Goal: Navigation & Orientation: Find specific page/section

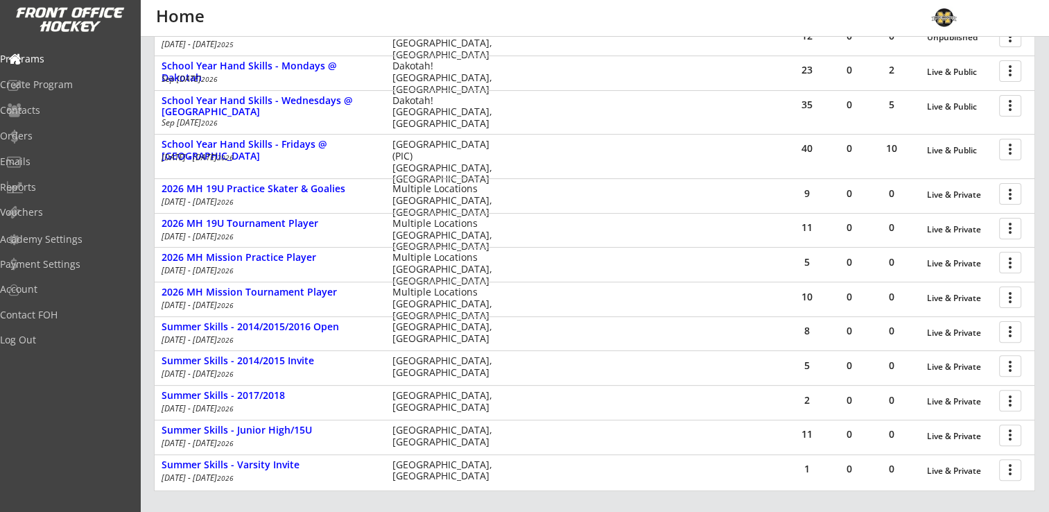
scroll to position [470, 0]
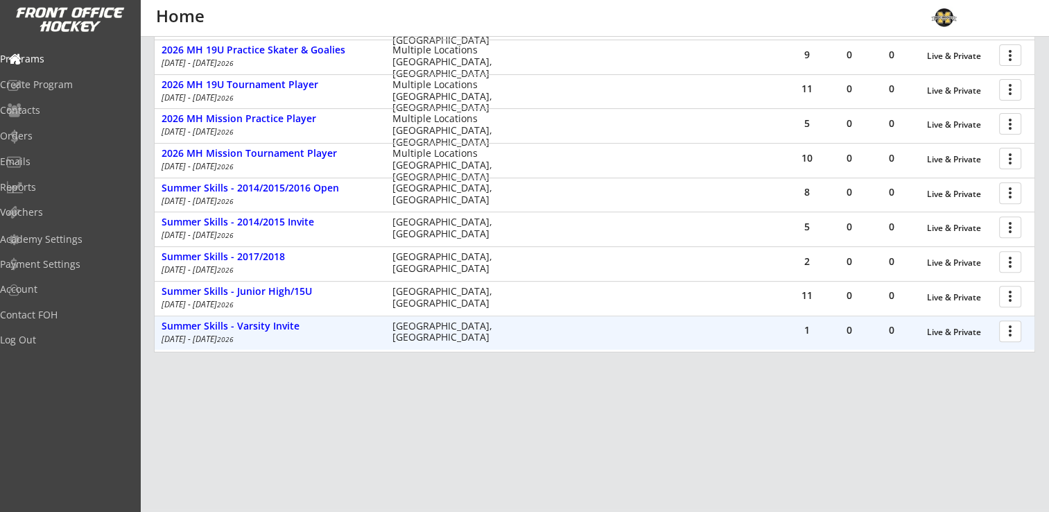
click at [1018, 325] on div at bounding box center [1013, 330] width 24 height 24
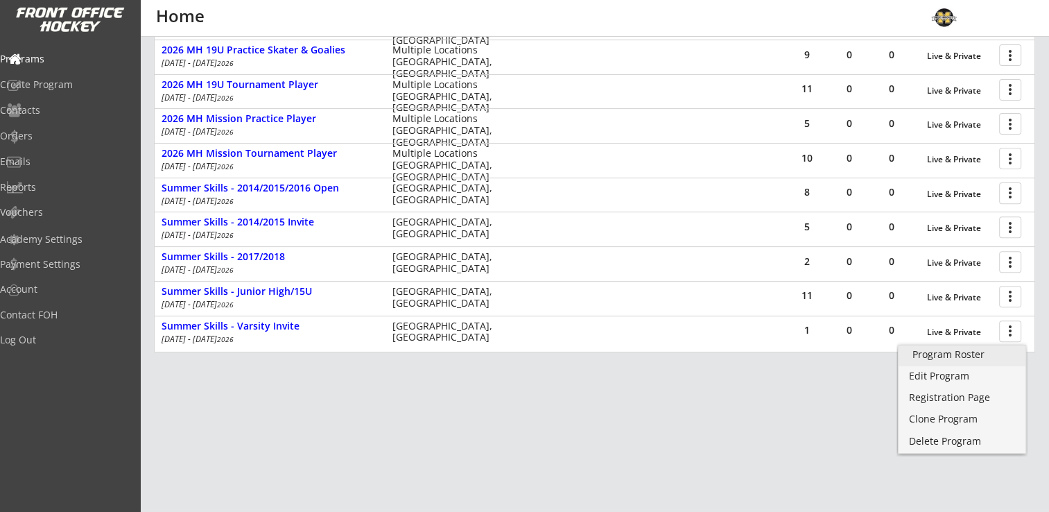
click at [979, 352] on div "Program Roster" at bounding box center [962, 355] width 99 height 10
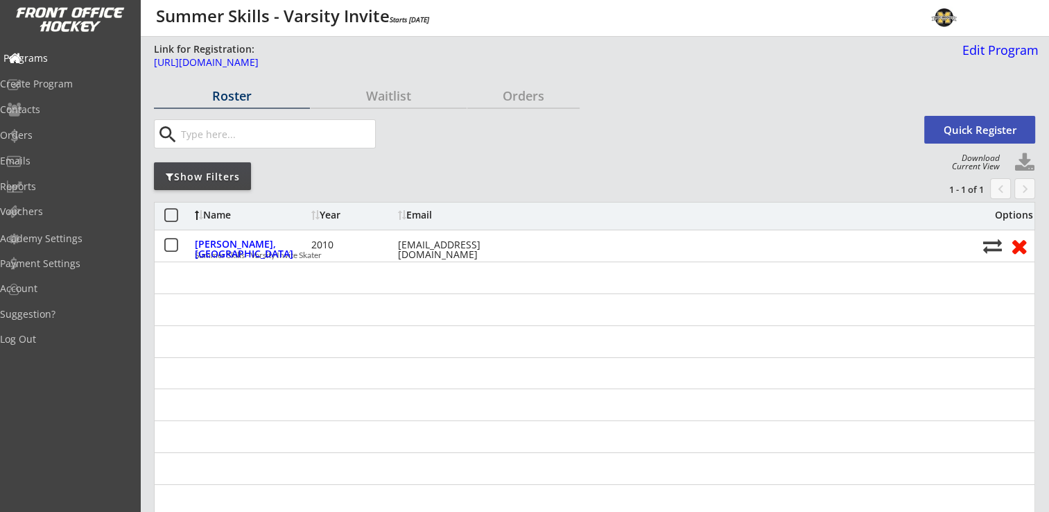
click at [65, 57] on div "Programs" at bounding box center [65, 58] width 125 height 10
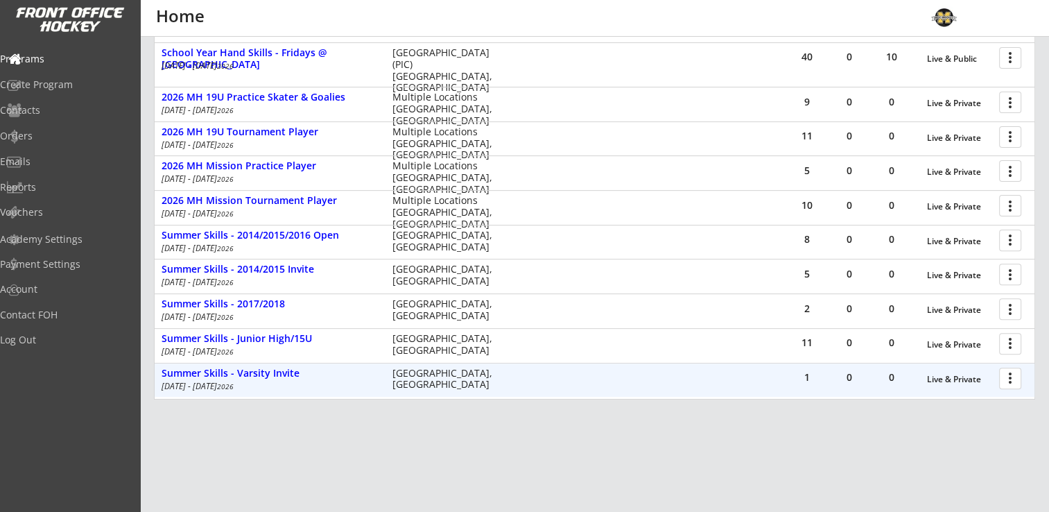
scroll to position [401, 0]
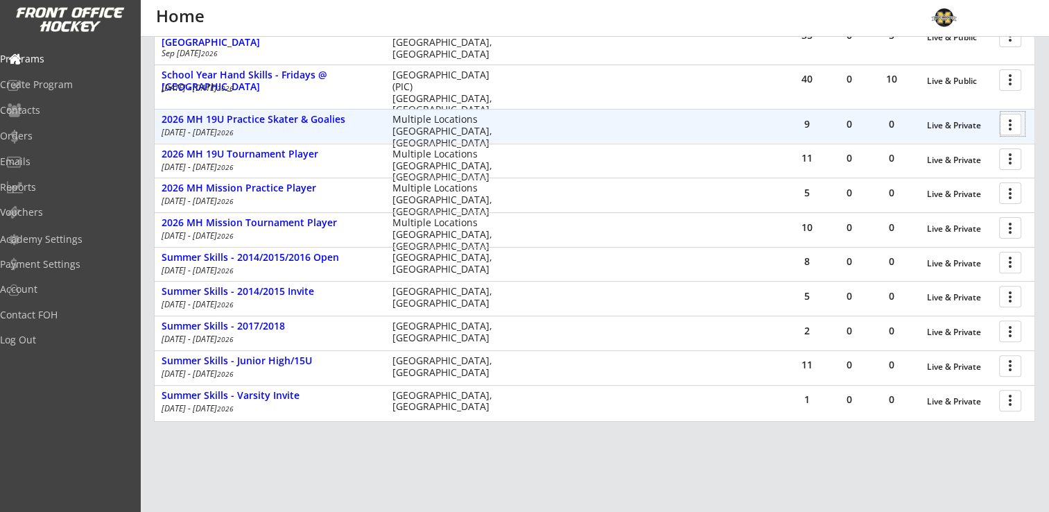
click at [1020, 116] on div at bounding box center [1013, 124] width 24 height 24
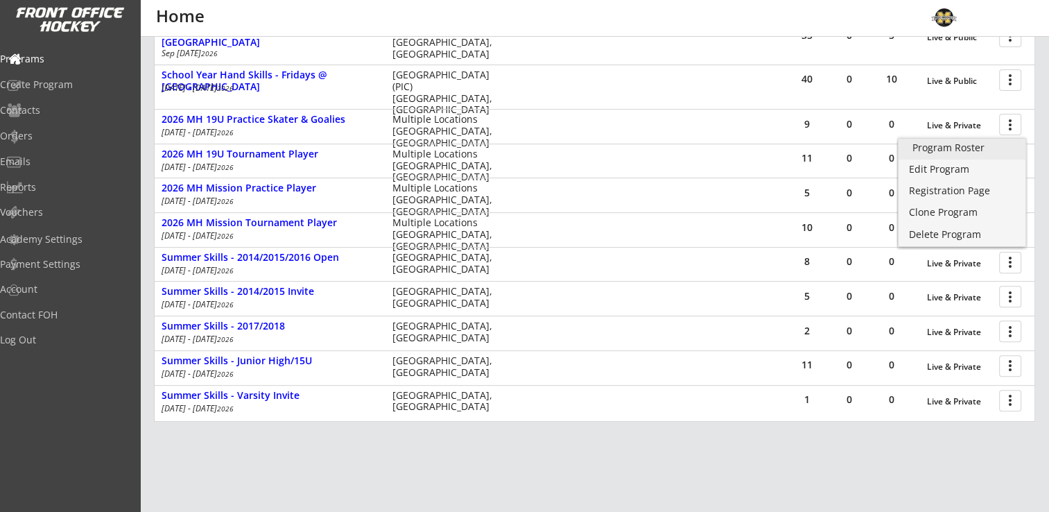
click at [979, 143] on div "Program Roster" at bounding box center [962, 148] width 99 height 10
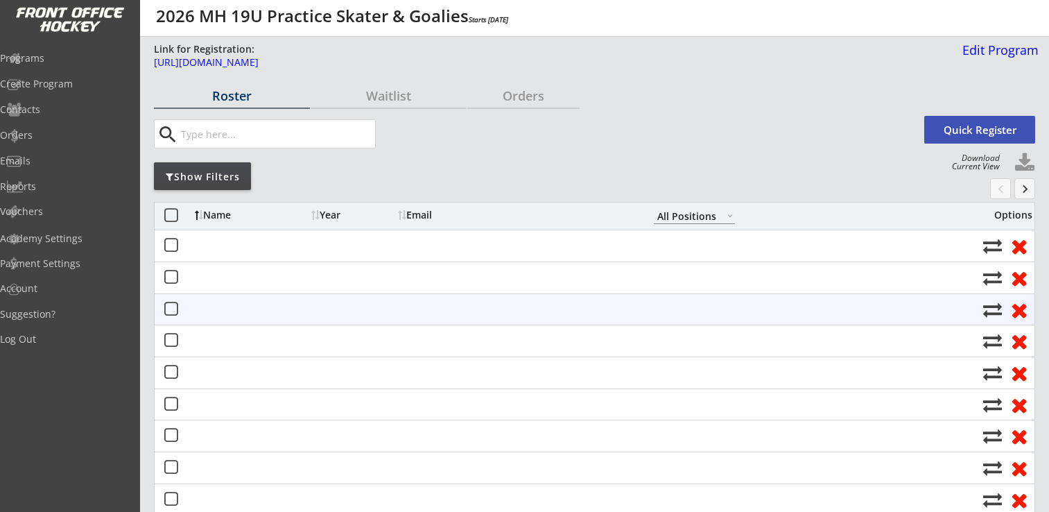
select select ""All Positions""
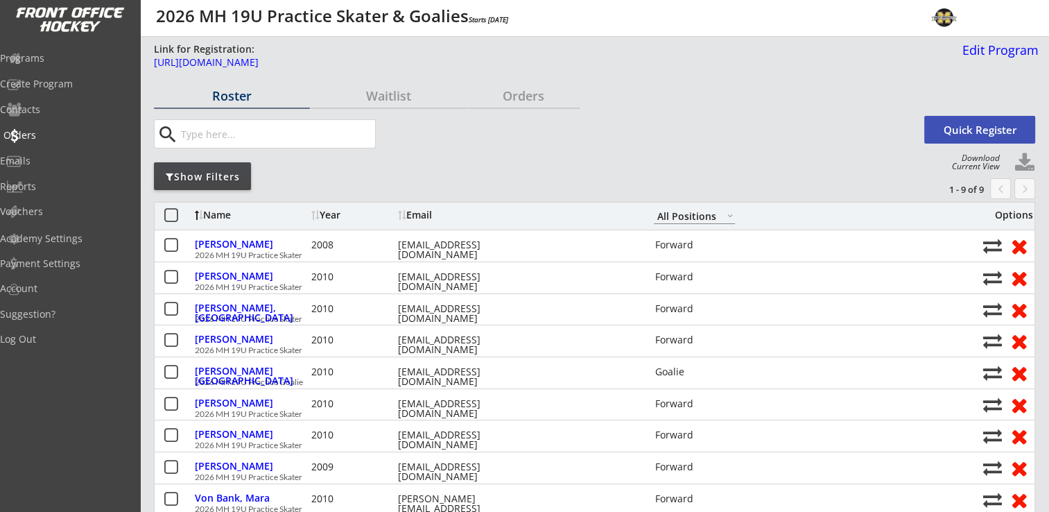
click at [58, 134] on div "Orders" at bounding box center [65, 135] width 125 height 10
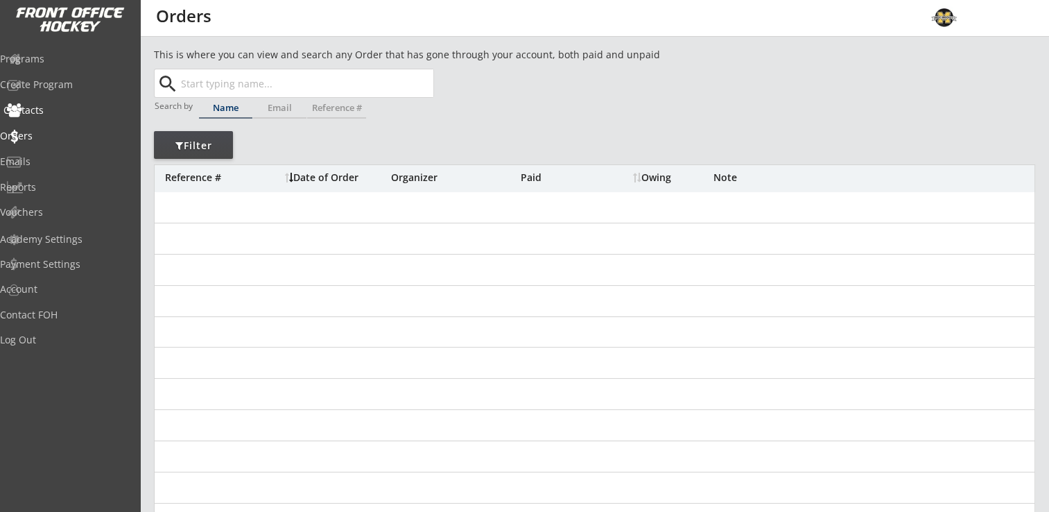
click at [58, 111] on div "Contacts" at bounding box center [65, 110] width 125 height 10
select select ""Players""
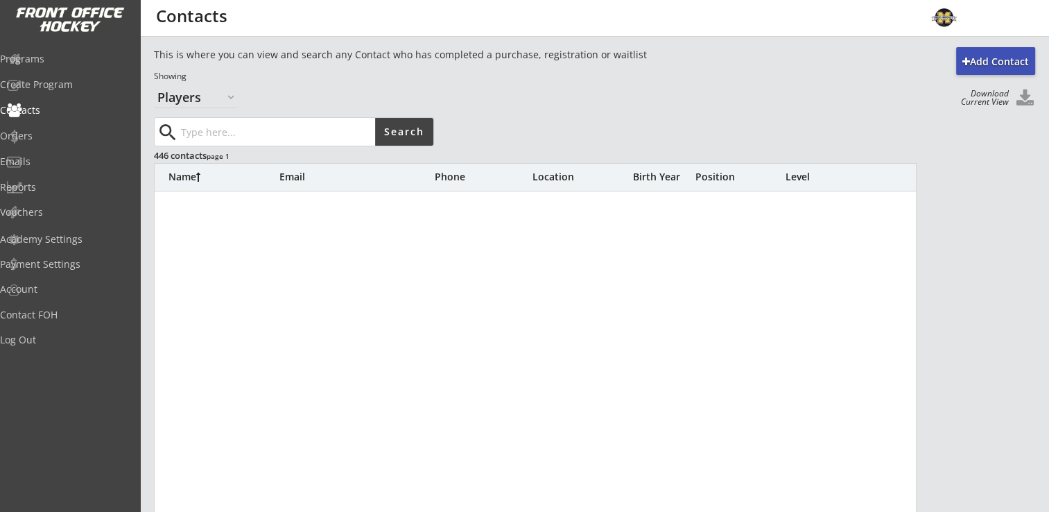
click at [243, 129] on input "input" at bounding box center [276, 132] width 197 height 28
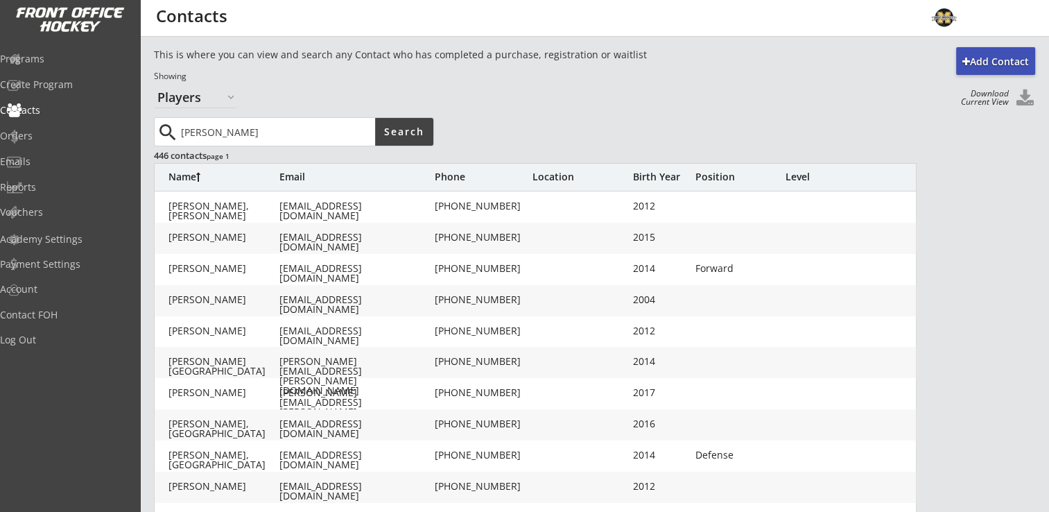
type input "newton"
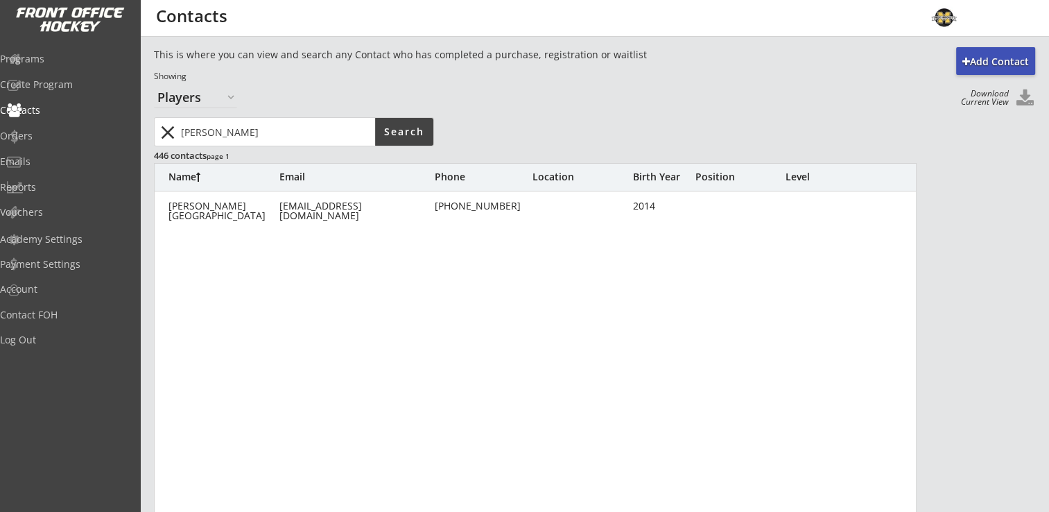
click at [167, 134] on button "close" at bounding box center [167, 132] width 23 height 22
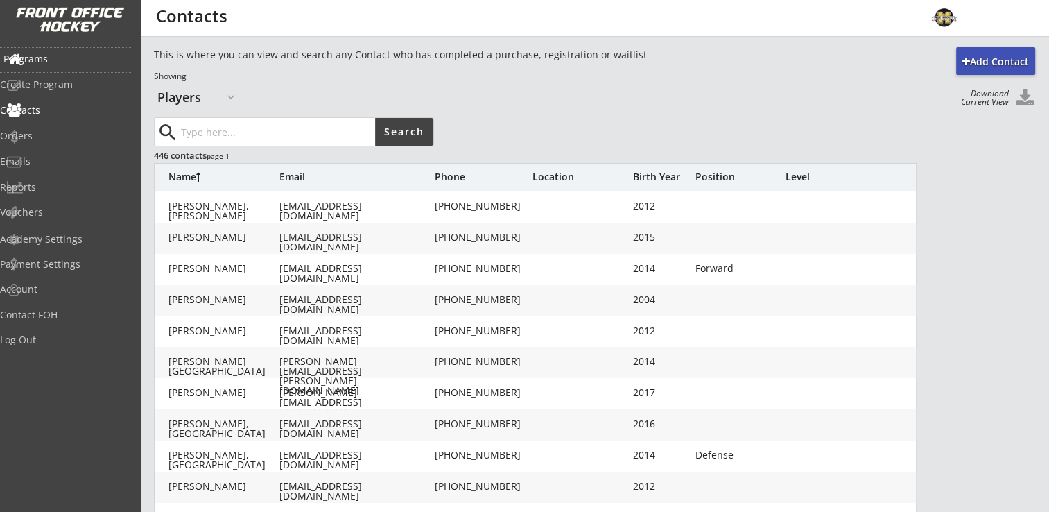
click at [55, 54] on div "Programs" at bounding box center [65, 59] width 125 height 10
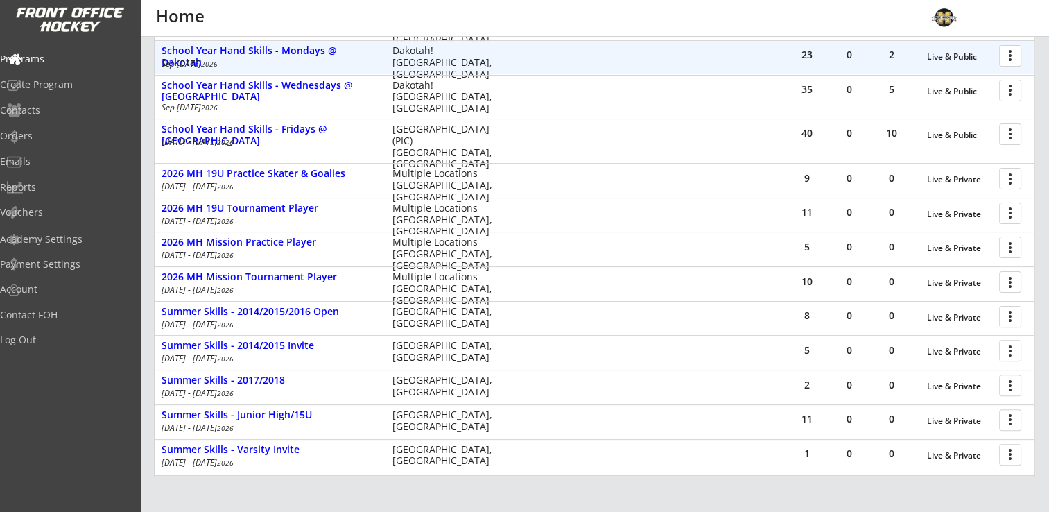
scroll to position [69, 0]
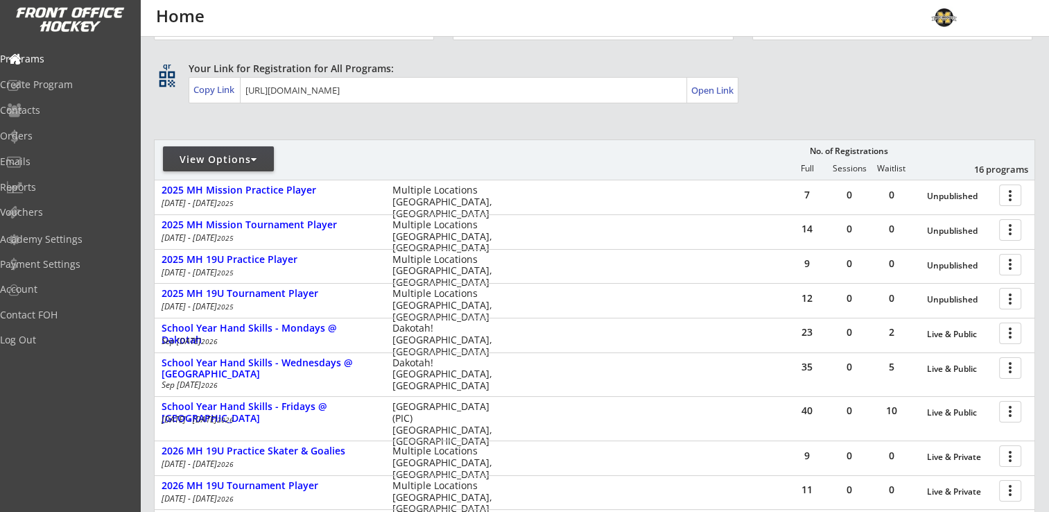
click at [275, 159] on div at bounding box center [318, 165] width 326 height 25
click at [252, 162] on div "View Options" at bounding box center [218, 160] width 111 height 14
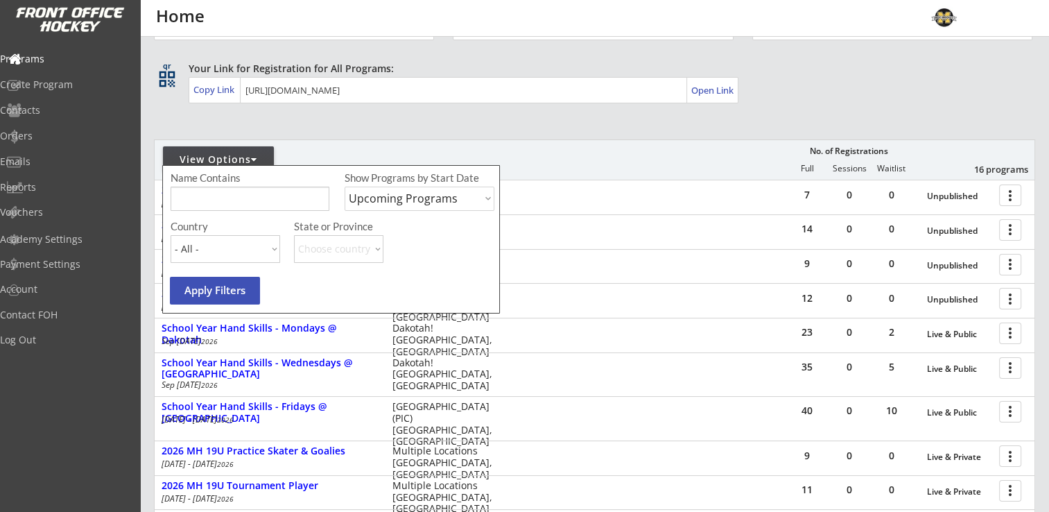
click at [397, 193] on select "Upcoming Programs Past Programs Specific Date Range" at bounding box center [420, 199] width 150 height 24
select select ""Past Programs""
click at [345, 187] on select "Upcoming Programs Past Programs Specific Date Range" at bounding box center [420, 199] width 150 height 24
click at [221, 293] on button "Apply Filters" at bounding box center [215, 291] width 90 height 28
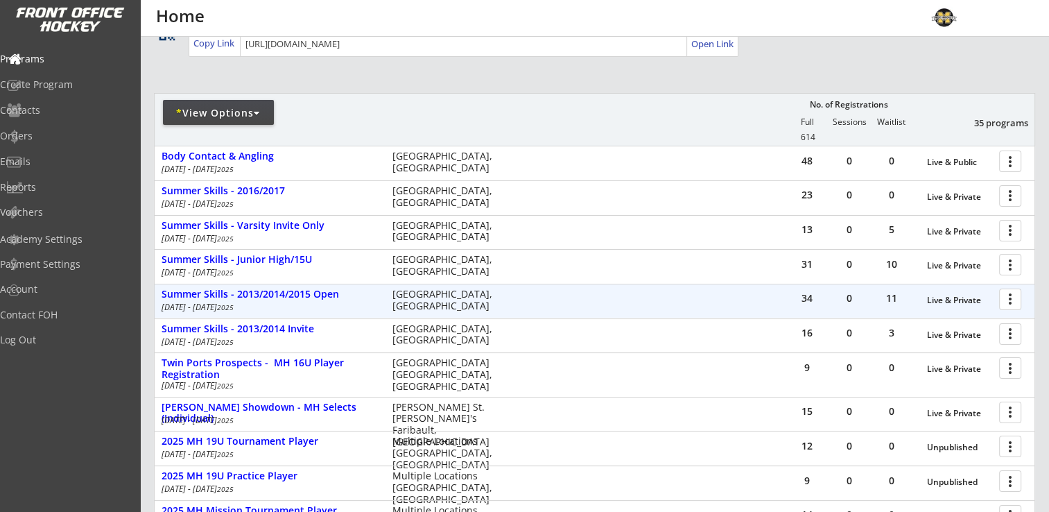
scroll to position [139, 0]
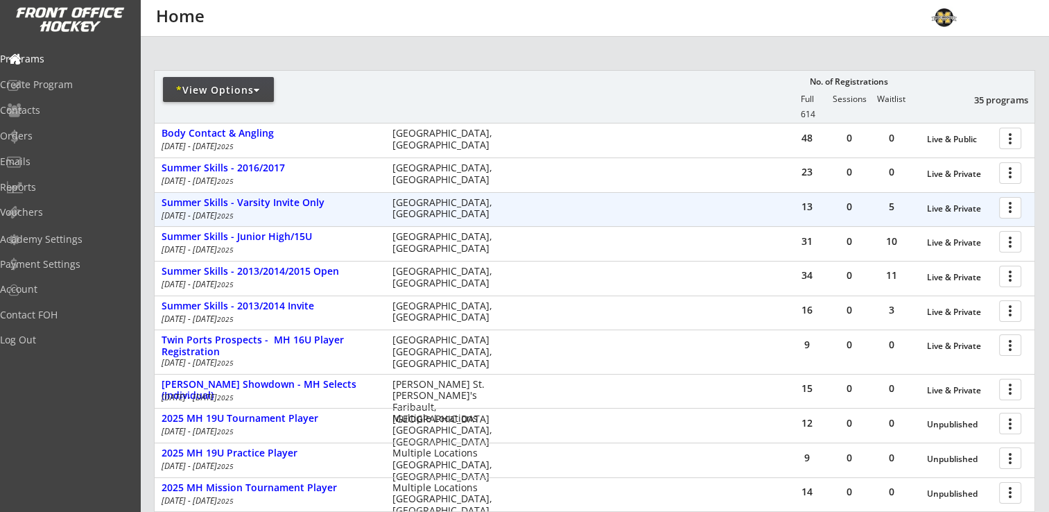
click at [1022, 203] on div at bounding box center [1013, 207] width 24 height 24
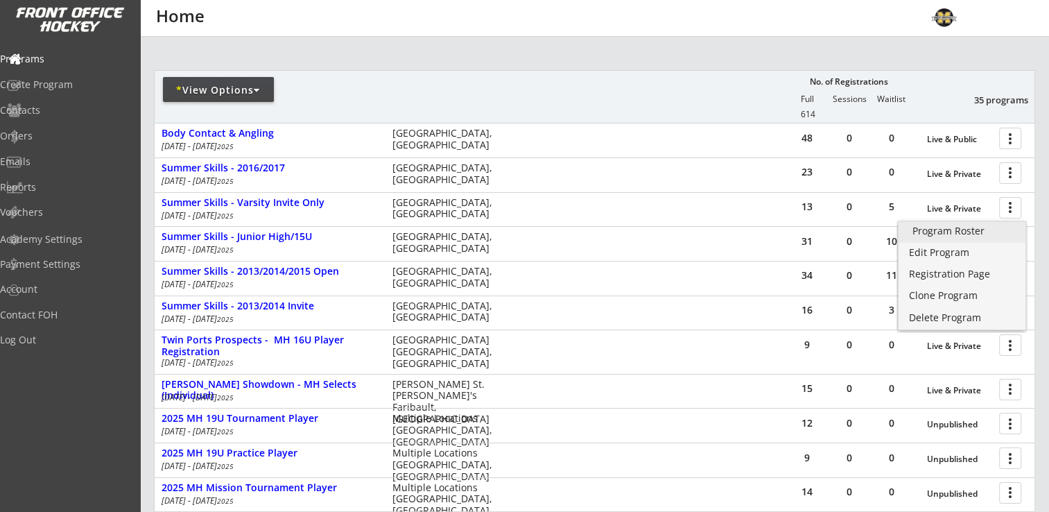
click at [993, 232] on div "Program Roster" at bounding box center [962, 231] width 99 height 10
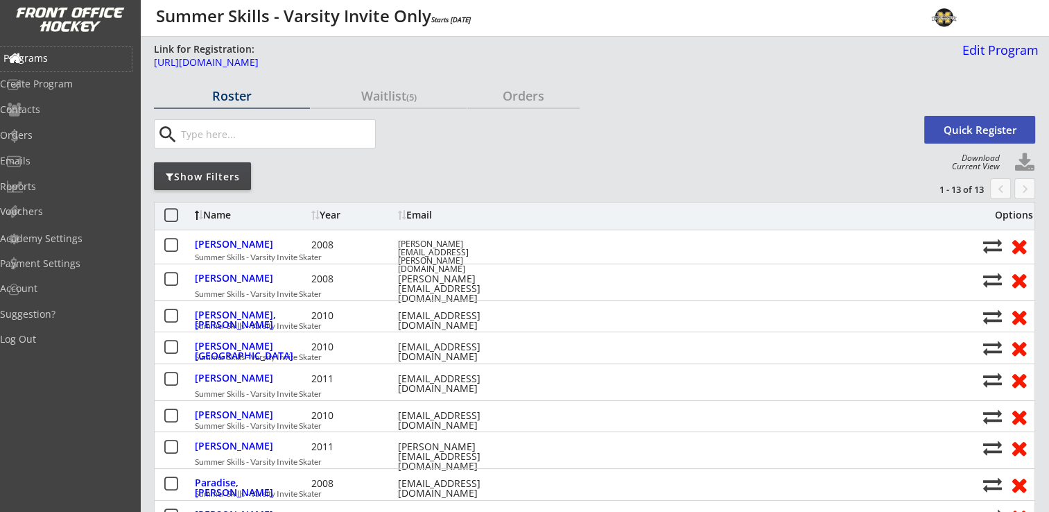
click at [57, 58] on div "Programs" at bounding box center [65, 58] width 125 height 10
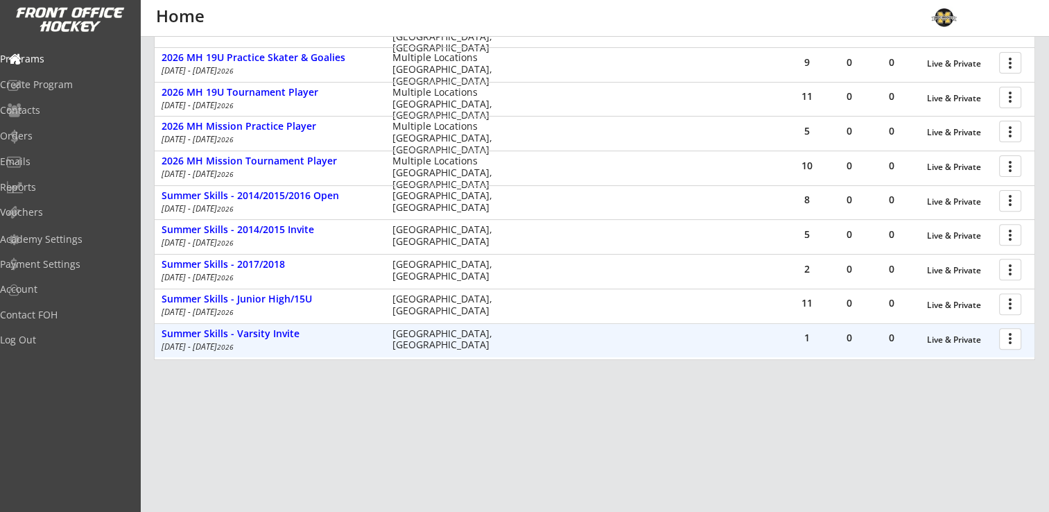
scroll to position [470, 0]
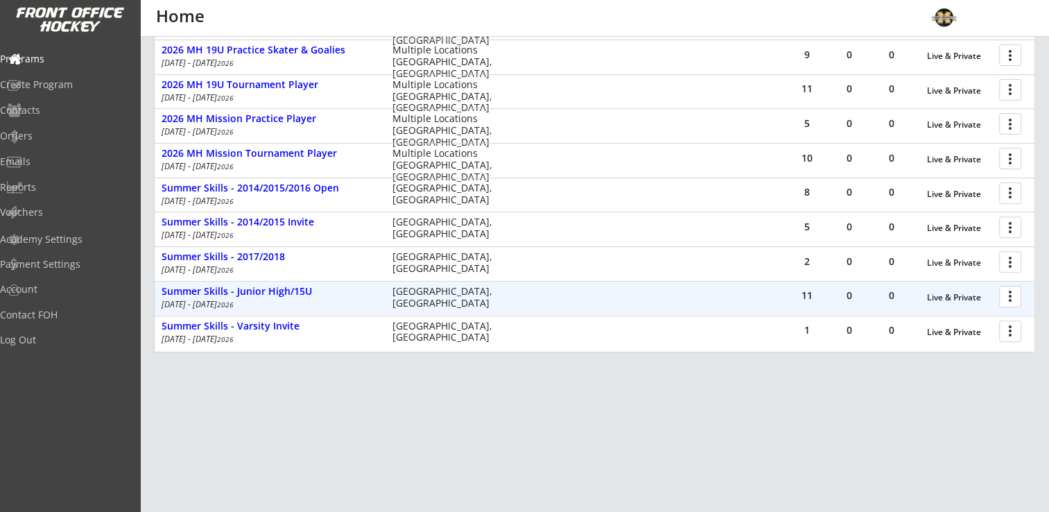
click at [1009, 301] on div at bounding box center [1013, 296] width 24 height 24
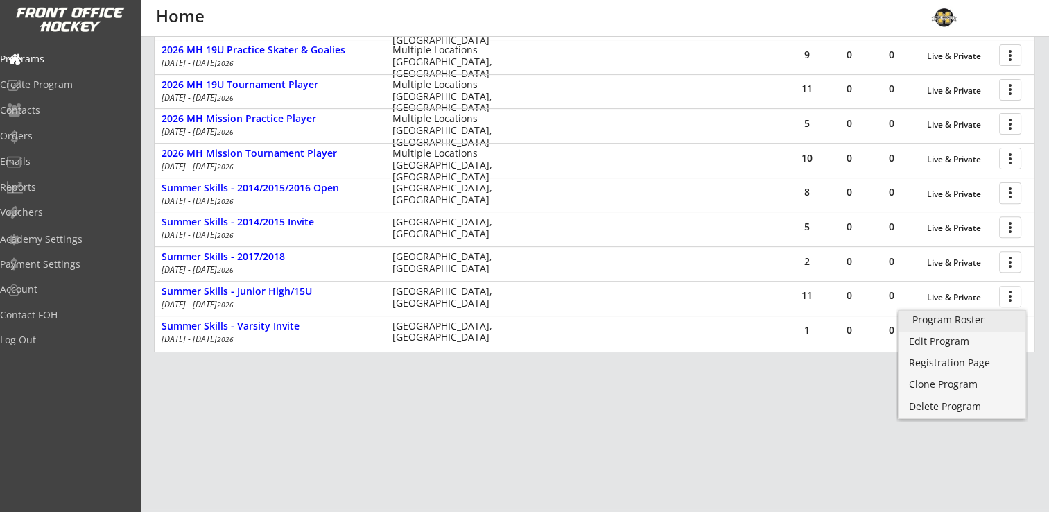
click at [975, 320] on div "Program Roster" at bounding box center [962, 320] width 99 height 10
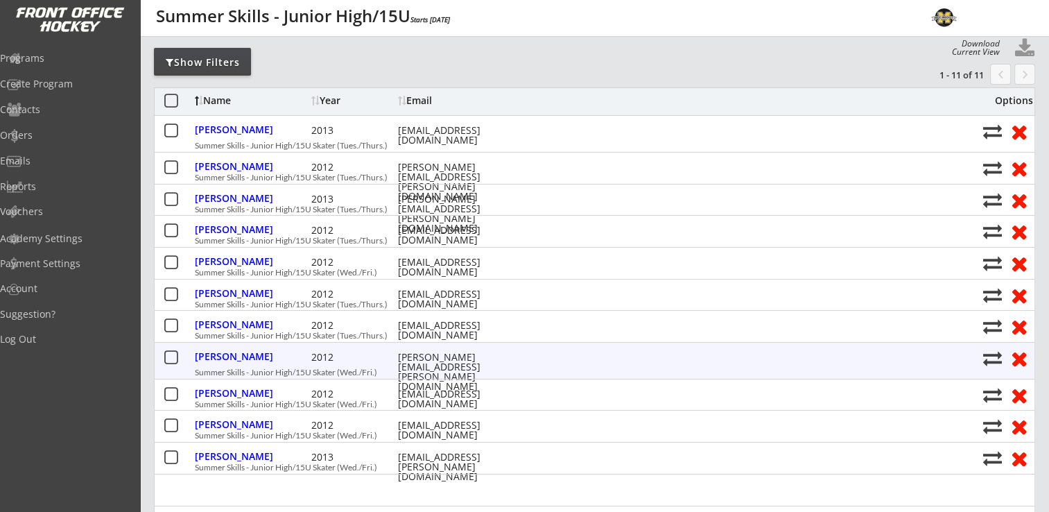
scroll to position [139, 0]
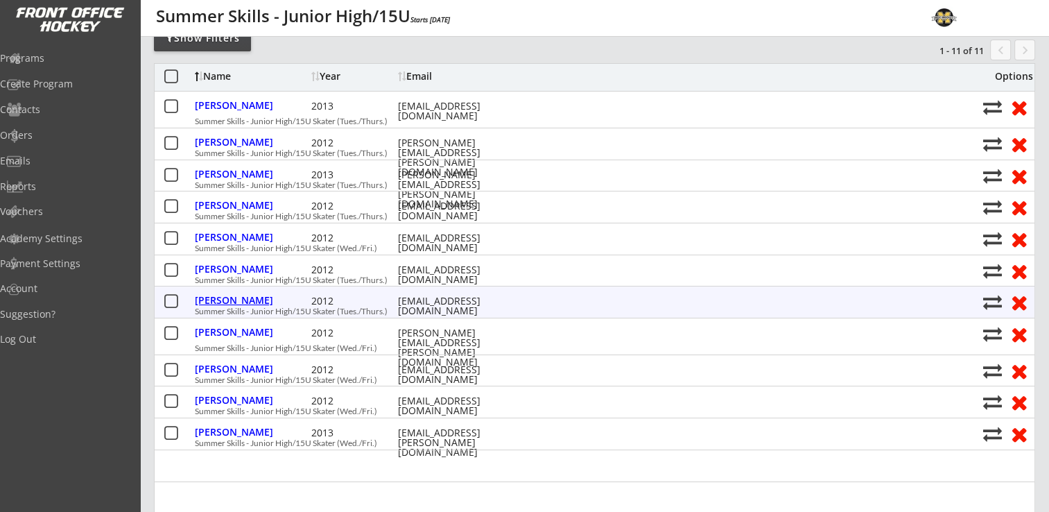
click at [234, 300] on div "Heine, Samantha" at bounding box center [251, 300] width 113 height 10
select select ""Adult Medium""
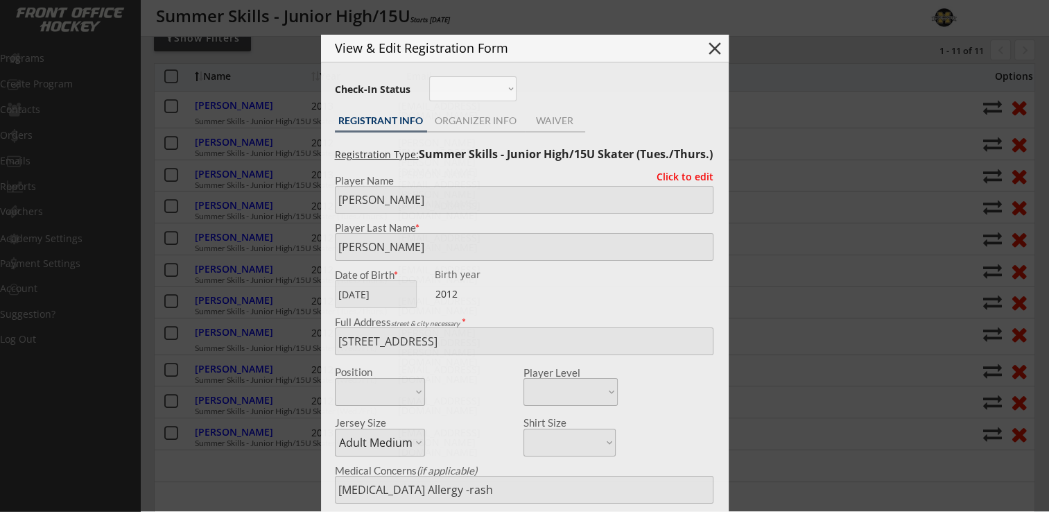
type input "Female"
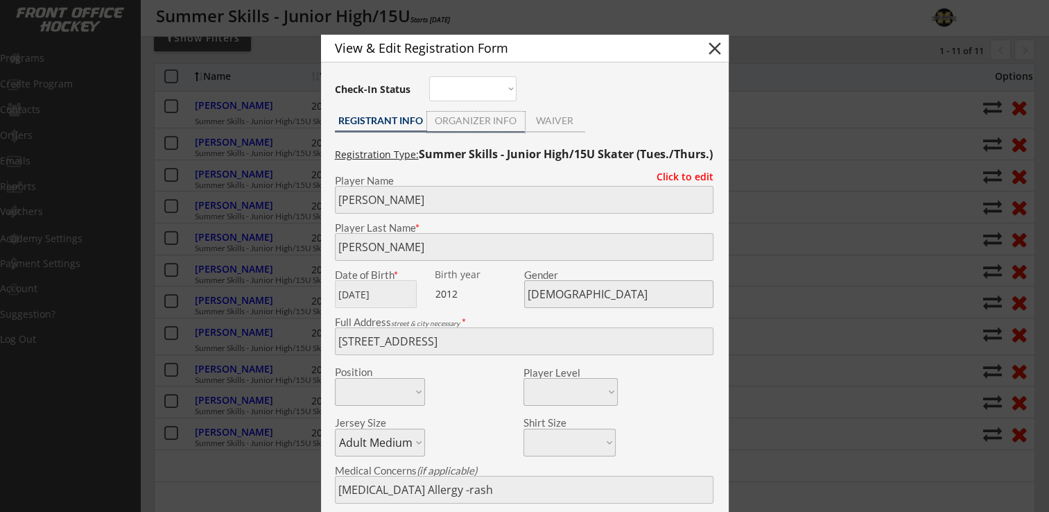
click at [462, 122] on div "ORGANIZER INFO" at bounding box center [476, 121] width 98 height 10
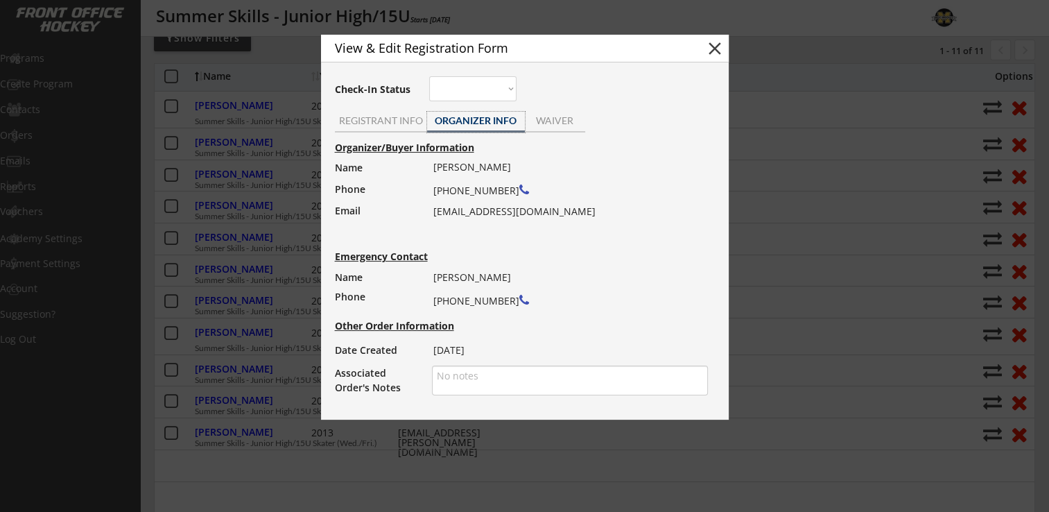
click at [718, 52] on button "close" at bounding box center [715, 48] width 21 height 21
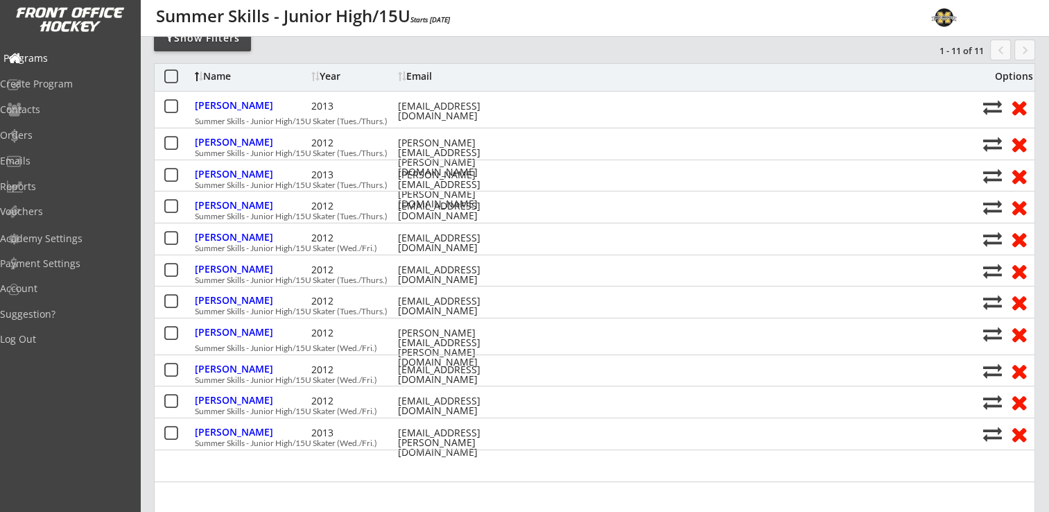
click at [42, 58] on div "Programs" at bounding box center [65, 58] width 125 height 10
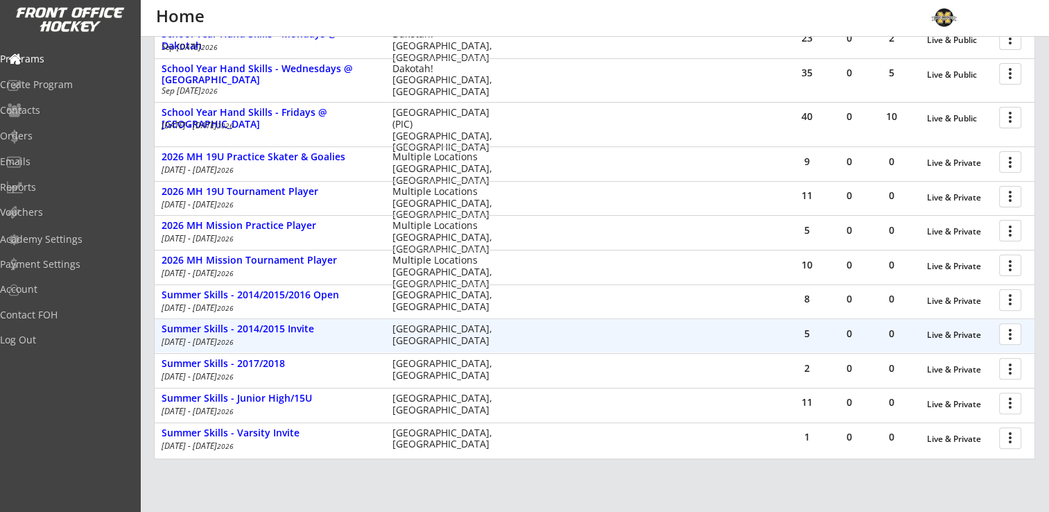
scroll to position [401, 0]
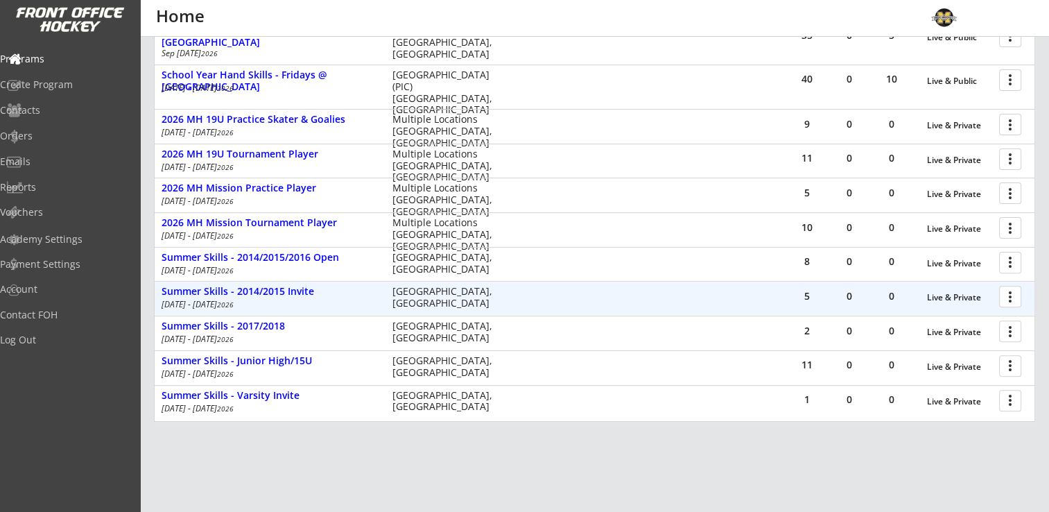
click at [1015, 295] on div at bounding box center [1013, 296] width 24 height 24
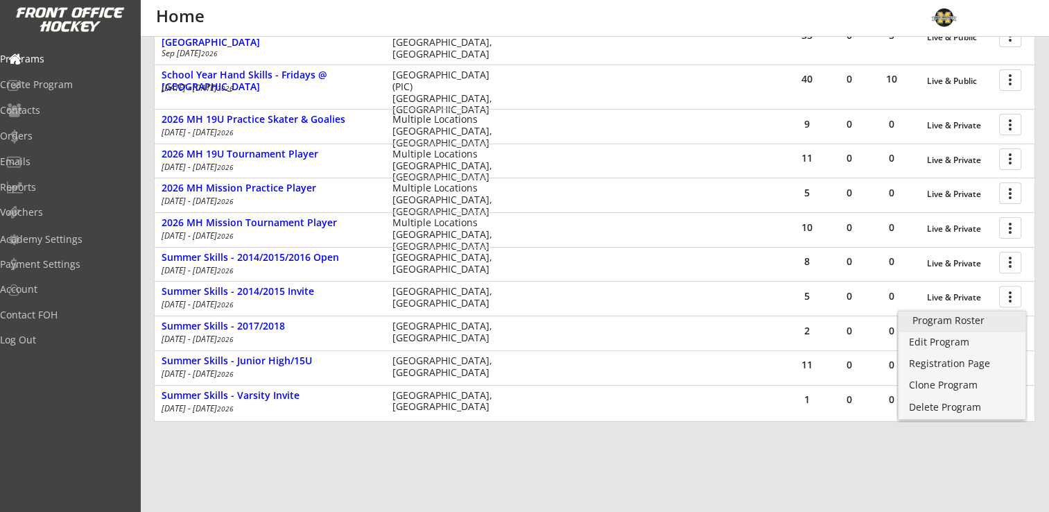
click at [966, 320] on div "Program Roster" at bounding box center [962, 321] width 99 height 10
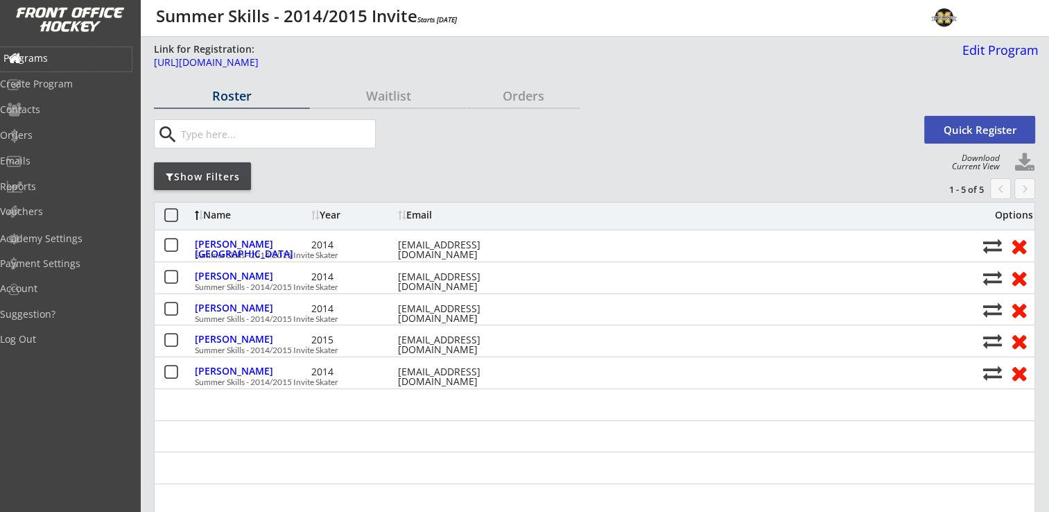
click at [49, 53] on div "Programs" at bounding box center [65, 58] width 125 height 10
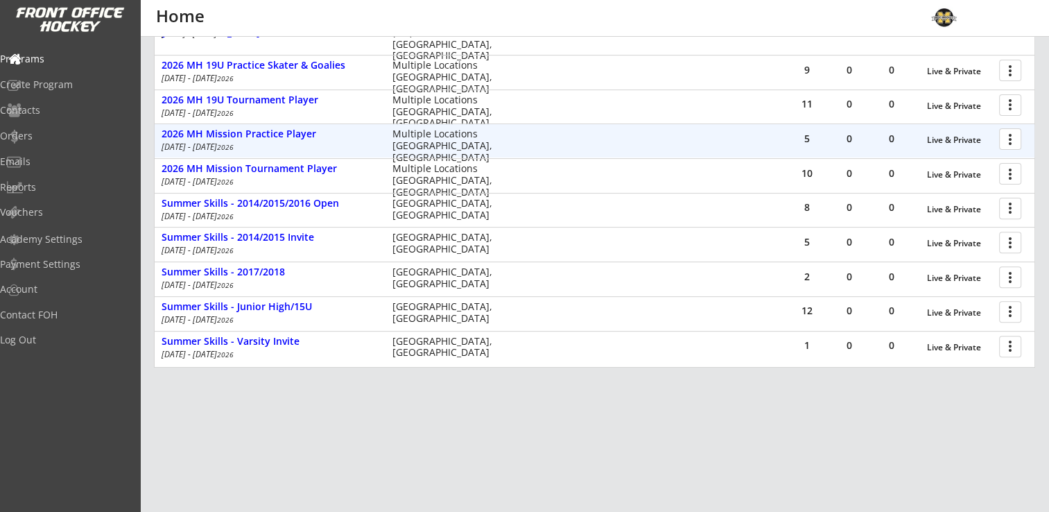
scroll to position [470, 0]
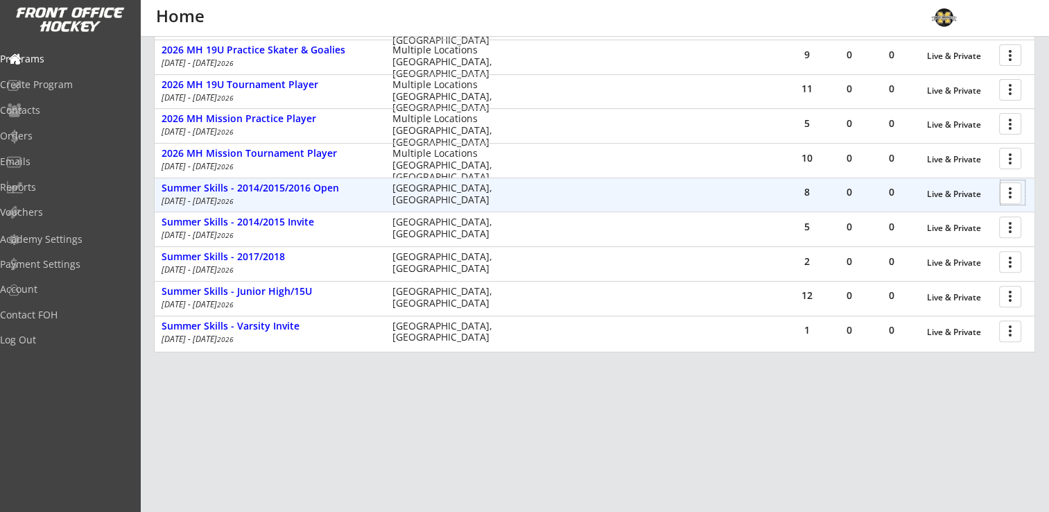
click at [1011, 188] on div at bounding box center [1013, 192] width 24 height 24
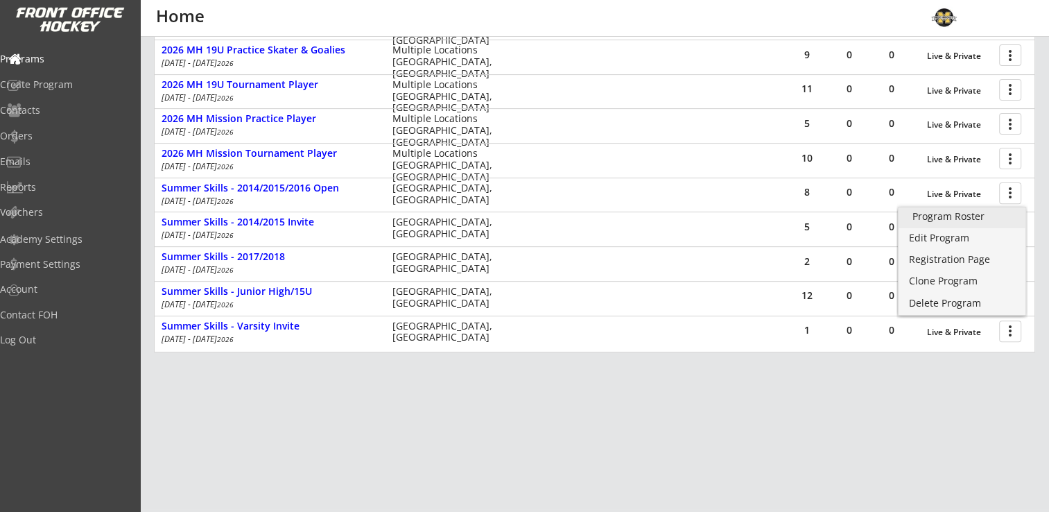
click at [965, 215] on div "Program Roster" at bounding box center [962, 217] width 99 height 10
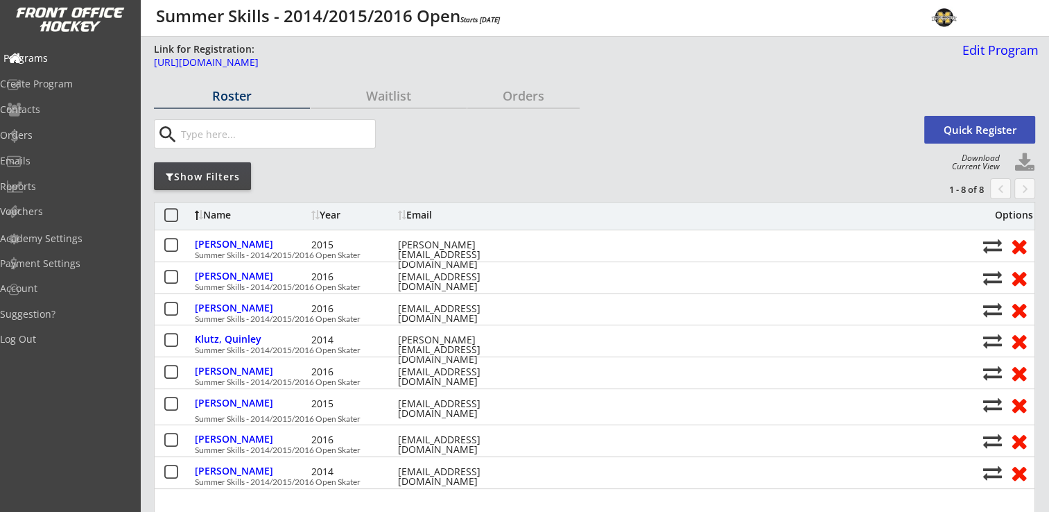
click at [58, 62] on div "Programs" at bounding box center [65, 58] width 125 height 10
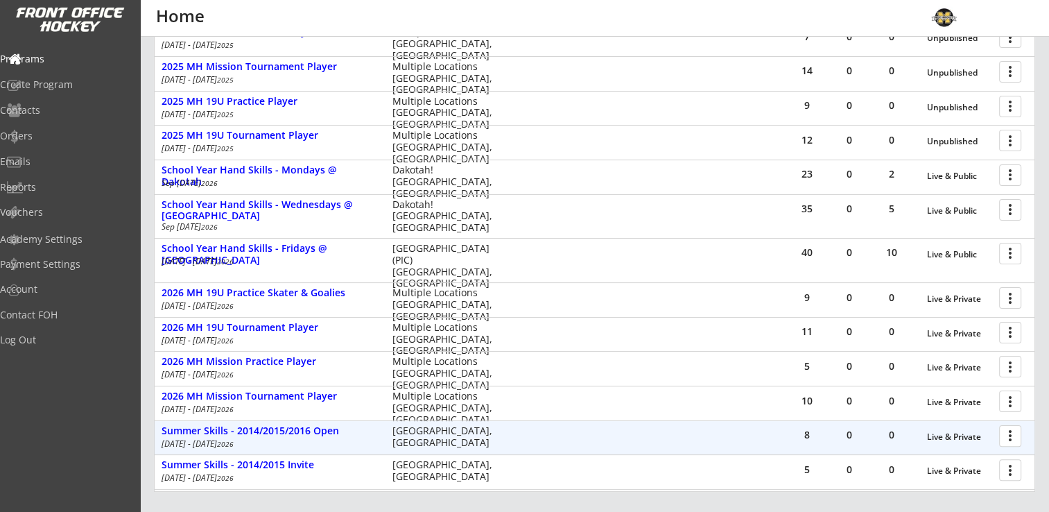
scroll to position [347, 0]
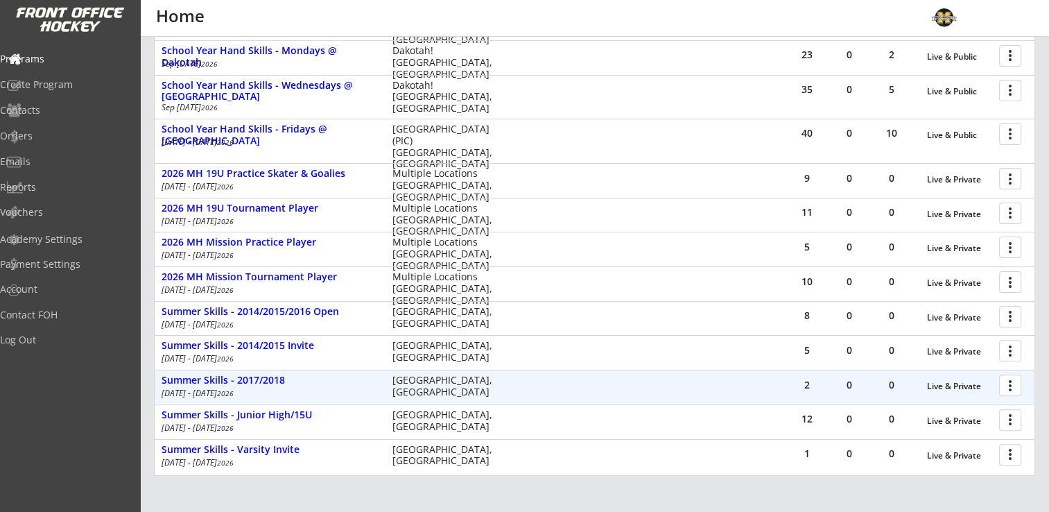
click at [1010, 386] on div at bounding box center [1013, 384] width 24 height 24
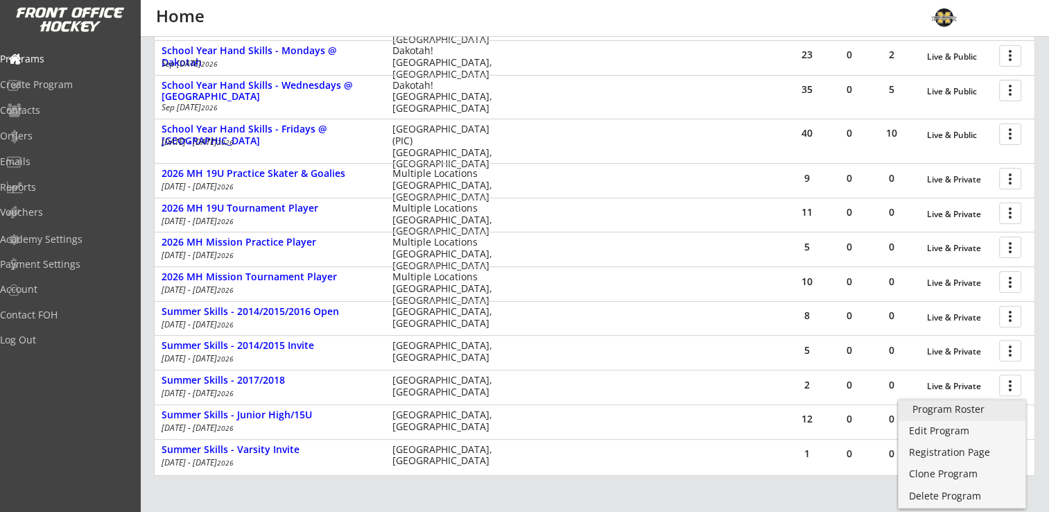
click at [952, 405] on div "Program Roster" at bounding box center [962, 409] width 99 height 10
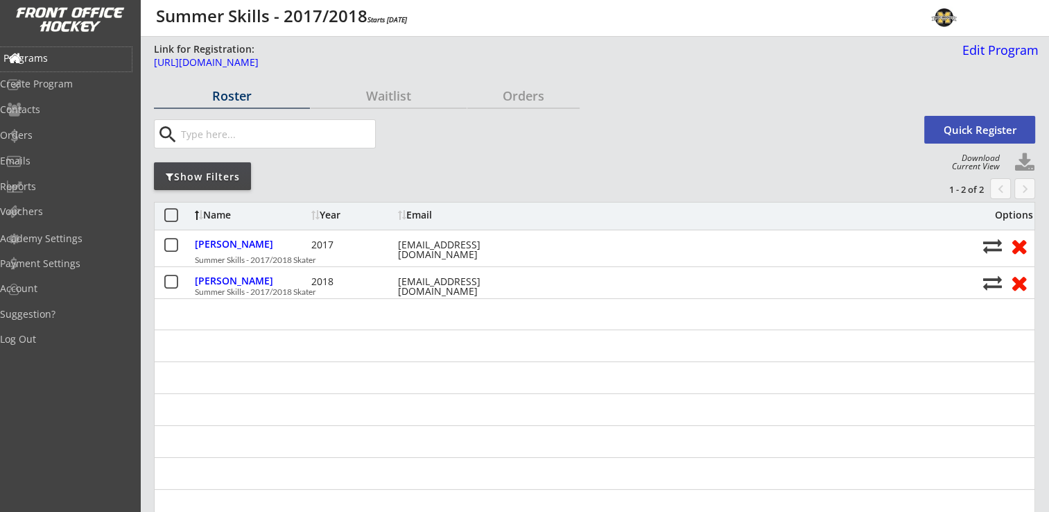
click at [70, 60] on div "Programs" at bounding box center [65, 58] width 125 height 10
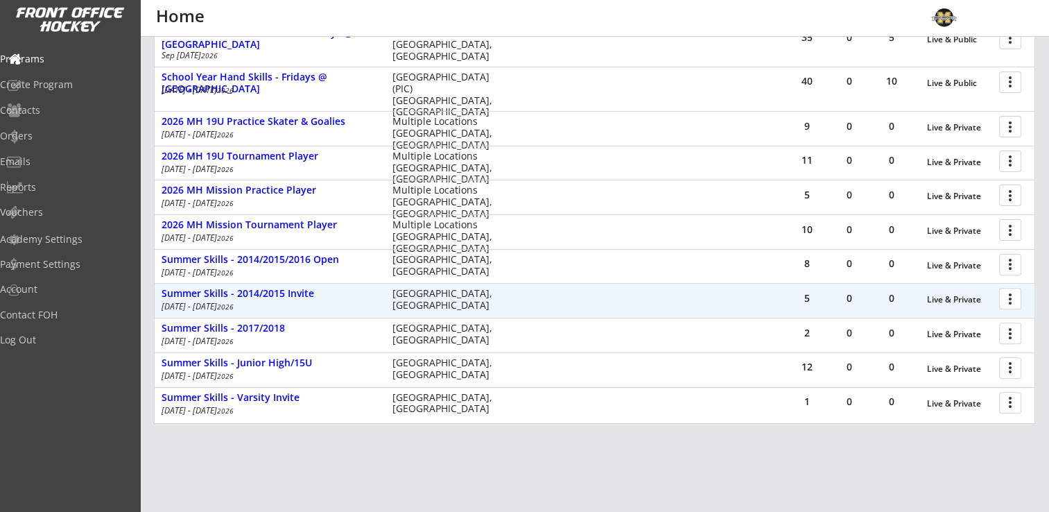
scroll to position [332, 0]
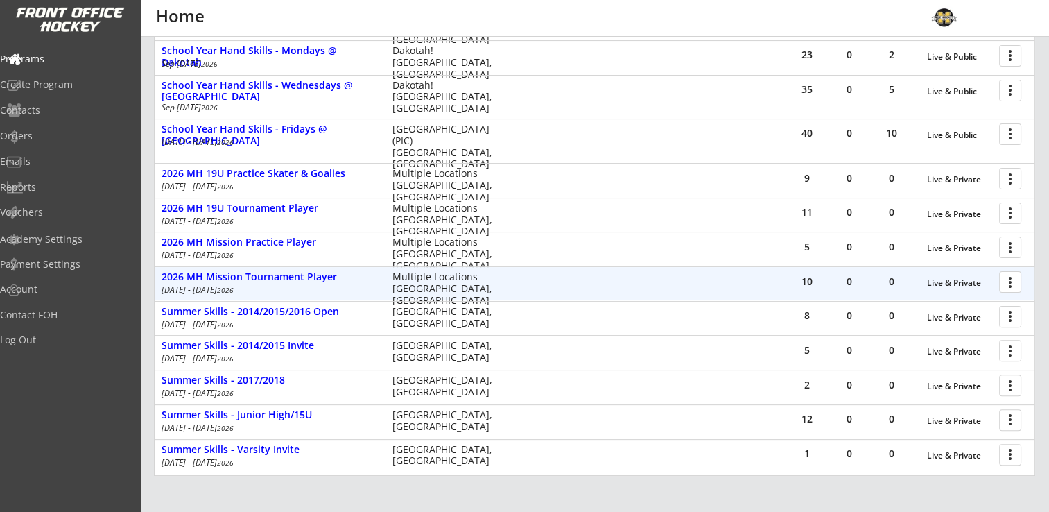
scroll to position [332, 0]
